Goal: Information Seeking & Learning: Understand process/instructions

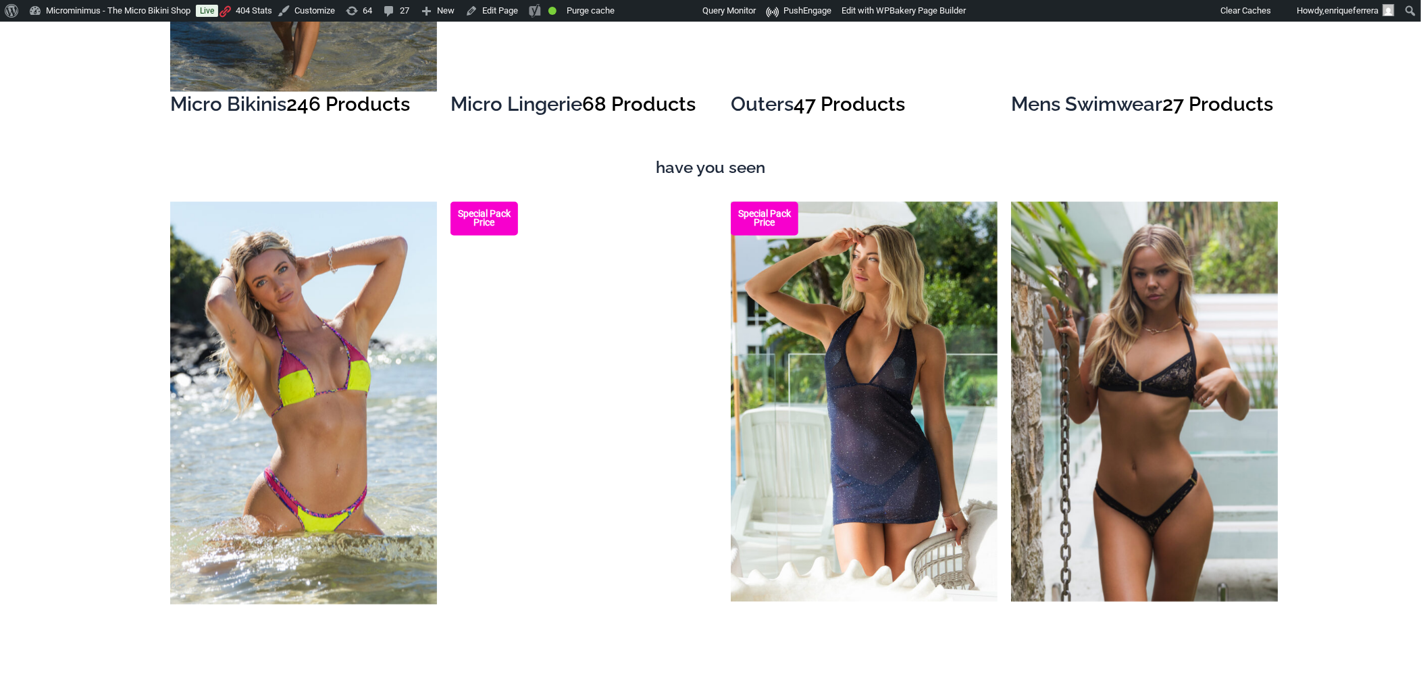
scroll to position [1501, 0]
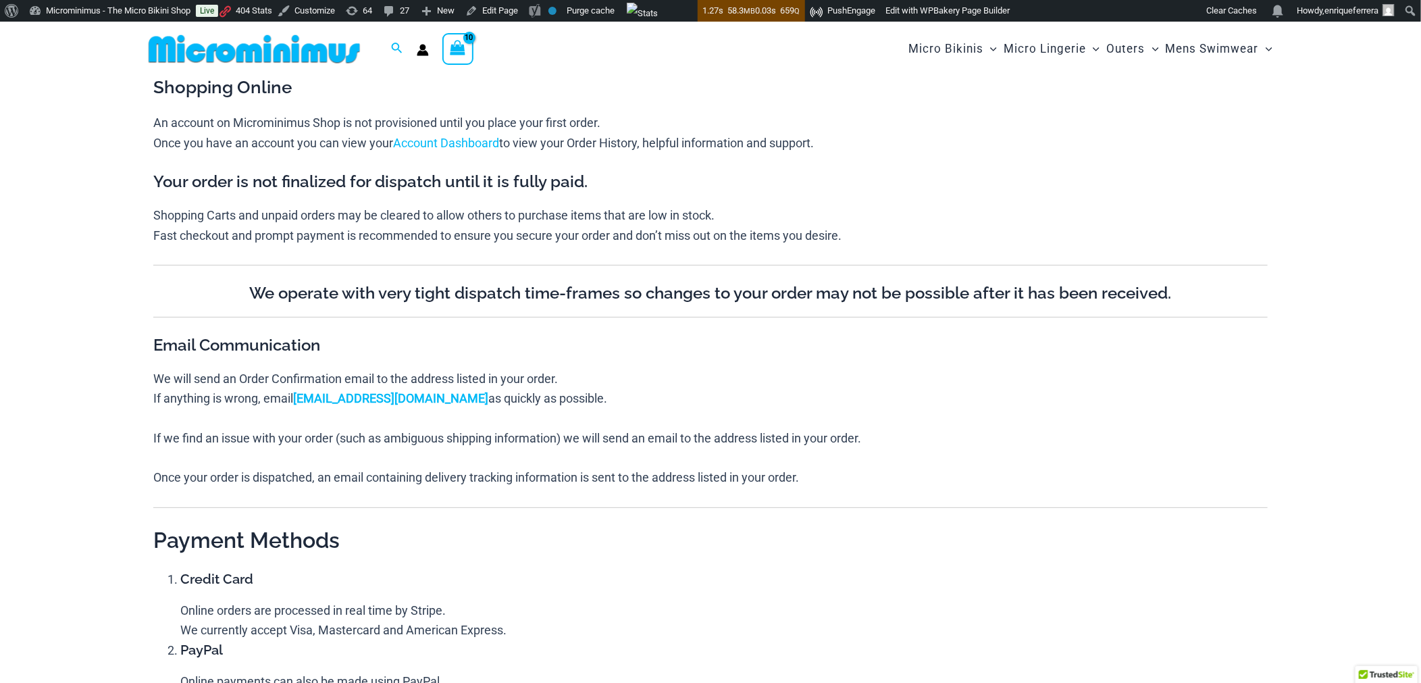
type input "**********"
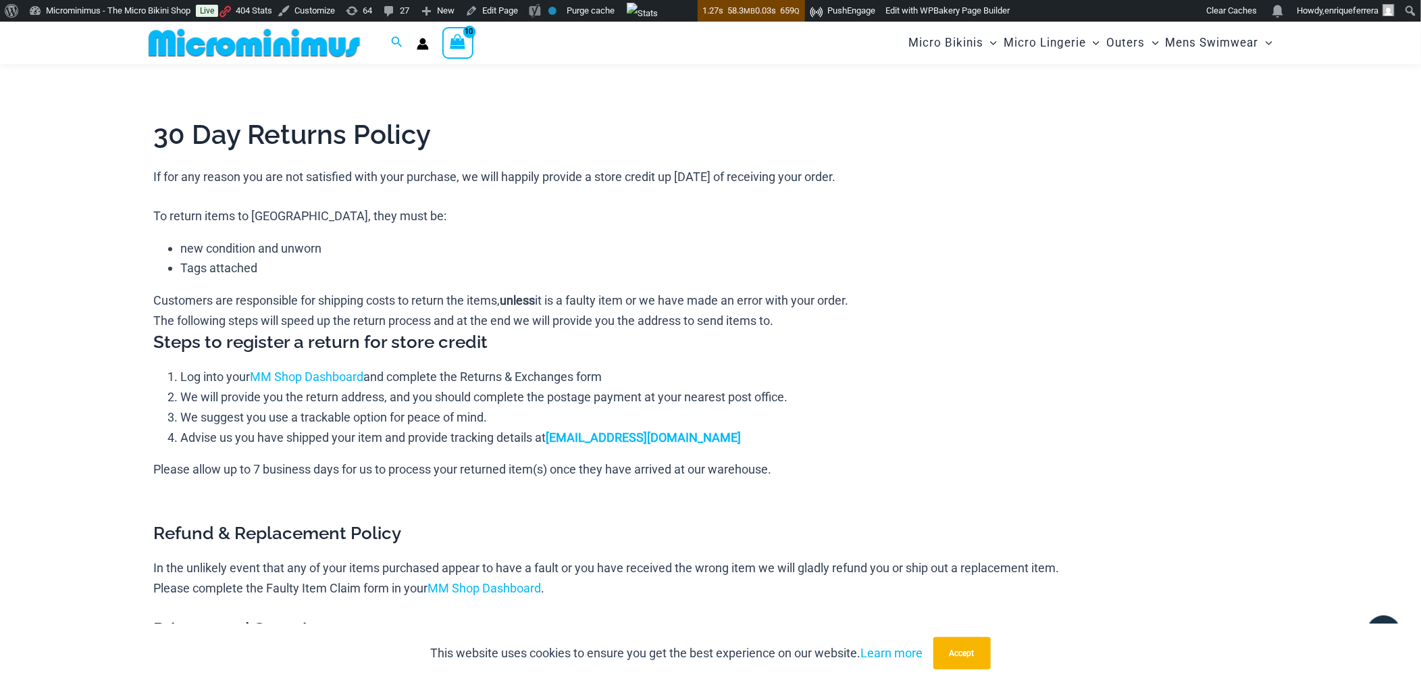
scroll to position [888, 0]
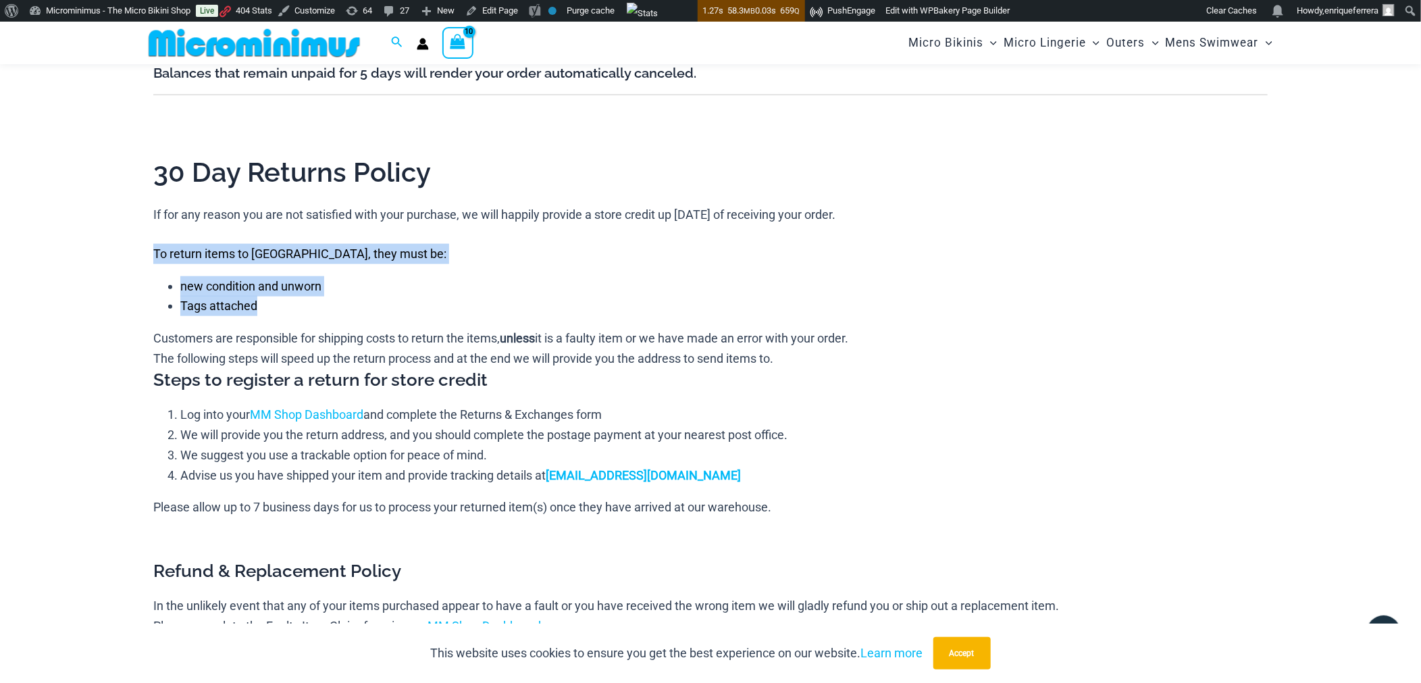
drag, startPoint x: 279, startPoint y: 301, endPoint x: 153, endPoint y: 245, distance: 137.6
copy div "To return items to [GEOGRAPHIC_DATA], they must be: new condition and unworn Ta…"
click at [582, 259] on div "To return items to [GEOGRAPHIC_DATA], they must be:" at bounding box center [710, 254] width 1115 height 20
drag, startPoint x: 284, startPoint y: 303, endPoint x: 151, endPoint y: 247, distance: 145.0
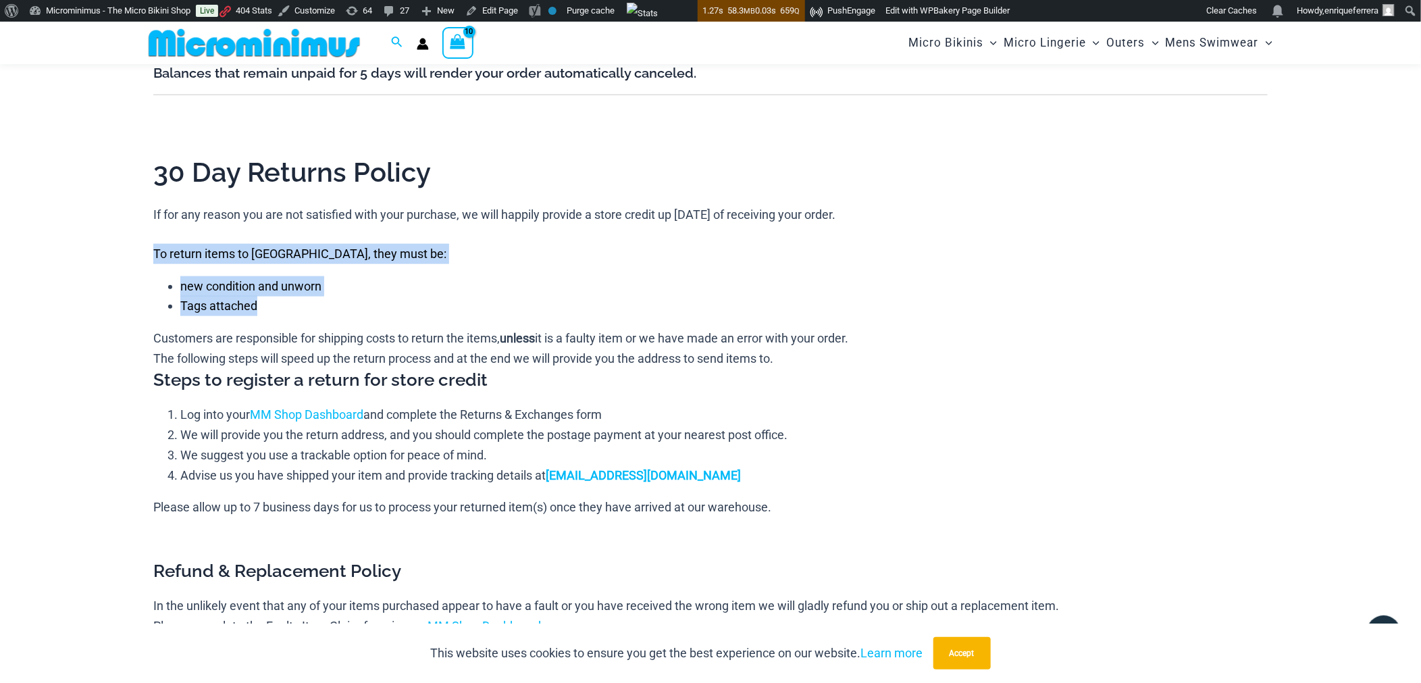
copy div "To return items to [GEOGRAPHIC_DATA], they must be: new condition and unworn Ta…"
